Goal: Task Accomplishment & Management: Use online tool/utility

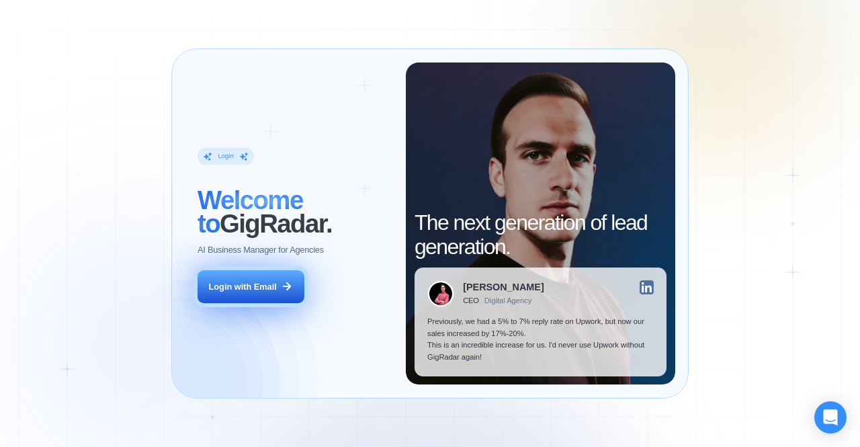
click at [258, 290] on div "Login with Email" at bounding box center [243, 287] width 68 height 12
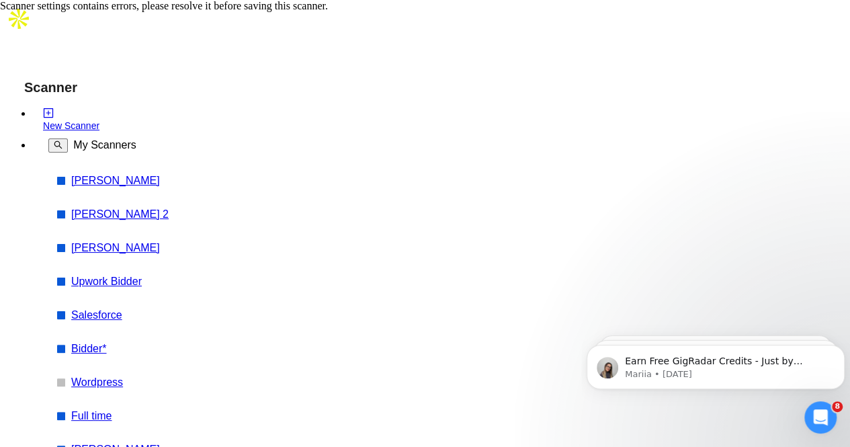
type input "n8n | [DOMAIN_NAME] | highlevel | Looker Studio | Data Studio | Dashboard | Vis…"
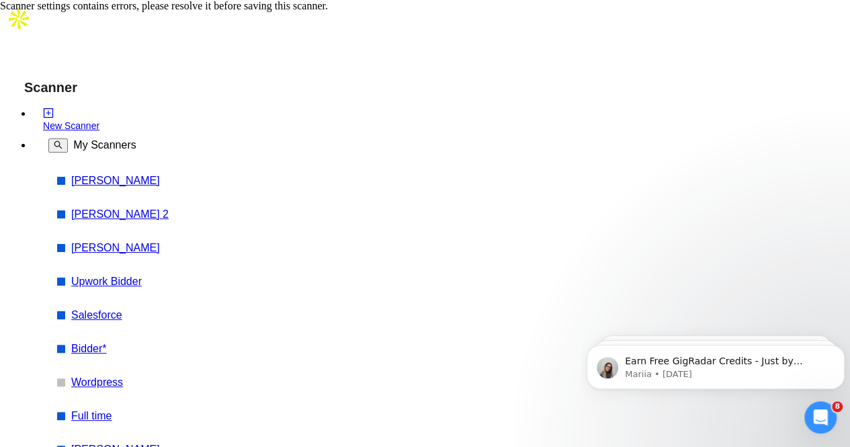
drag, startPoint x: 292, startPoint y: 157, endPoint x: 534, endPoint y: 186, distance: 243.7
checkbox input "true"
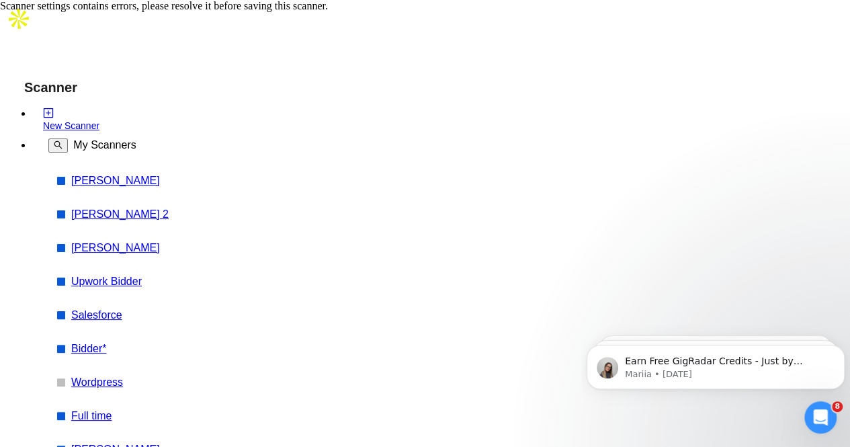
type input "pakis"
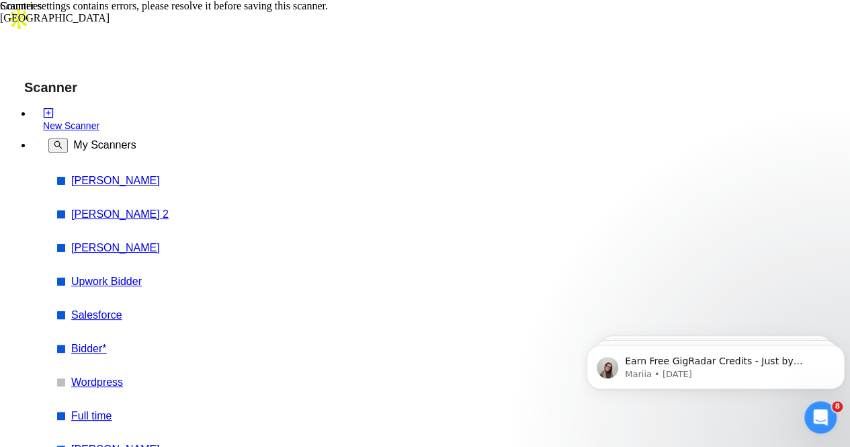
type input "pakis"
click at [309, 24] on div "[GEOGRAPHIC_DATA]" at bounding box center [155, 18] width 310 height 12
type input "[GEOGRAPHIC_DATA]"
click at [310, 24] on div "[GEOGRAPHIC_DATA]" at bounding box center [155, 18] width 310 height 12
type input "Bangla"
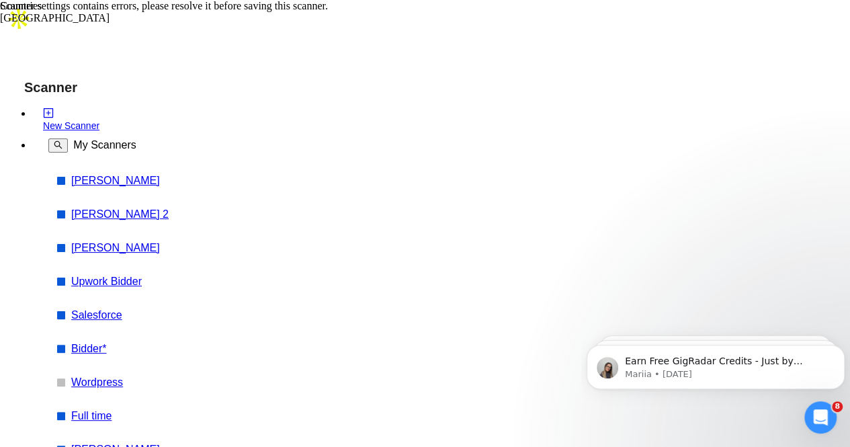
click at [310, 24] on div "[GEOGRAPHIC_DATA]" at bounding box center [155, 18] width 310 height 12
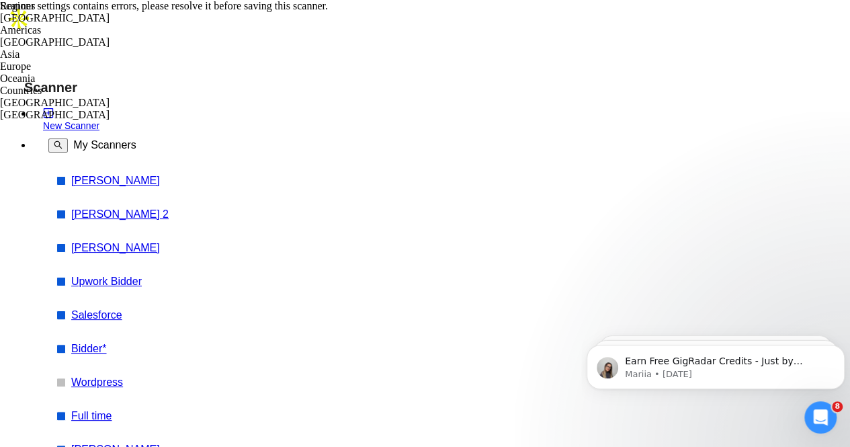
type input "200"
type input "1"
type input "20"
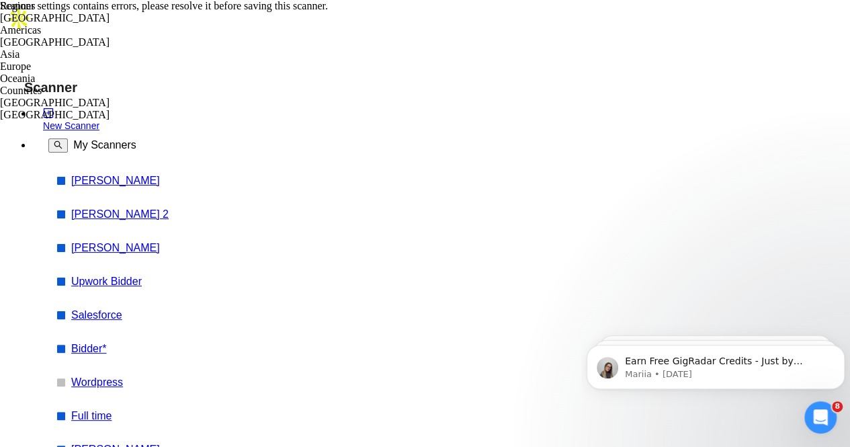
scroll to position [376, 0]
type input "Zapier | n8n | [DOMAIN_NAME] | highlevel | Looker Studio | Data Studio | Dashbo…"
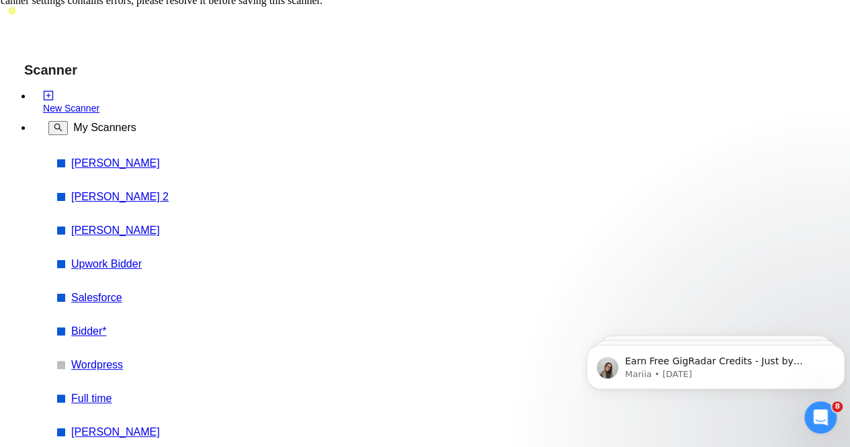
drag, startPoint x: 690, startPoint y: 143, endPoint x: 731, endPoint y: 157, distance: 43.8
drag, startPoint x: 732, startPoint y: 355, endPoint x: 480, endPoint y: 402, distance: 256.4
click html "Earn Free GigRadar Credits - Just by Sharing Your Story! 💬 Want more credits fo…"
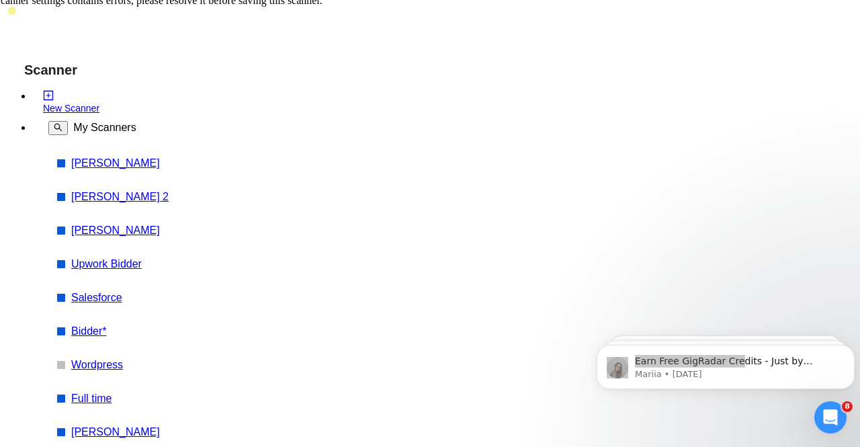
drag, startPoint x: 290, startPoint y: 364, endPoint x: 95, endPoint y: 1, distance: 412.2
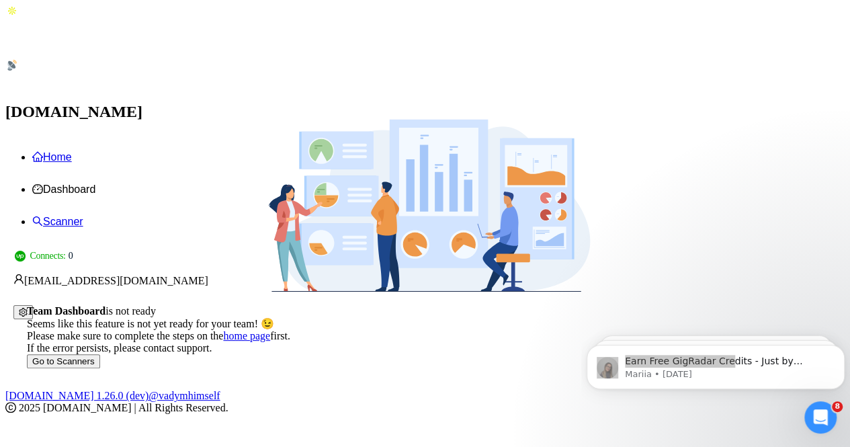
click at [72, 151] on link "Home" at bounding box center [52, 156] width 40 height 11
